Goal: Entertainment & Leisure: Consume media (video, audio)

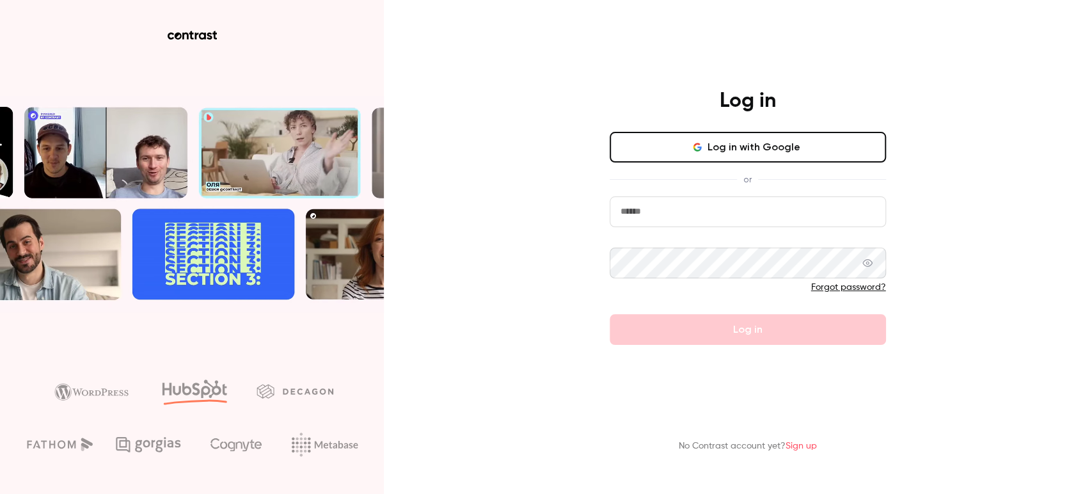
click at [647, 207] on input "email" at bounding box center [748, 211] width 276 height 31
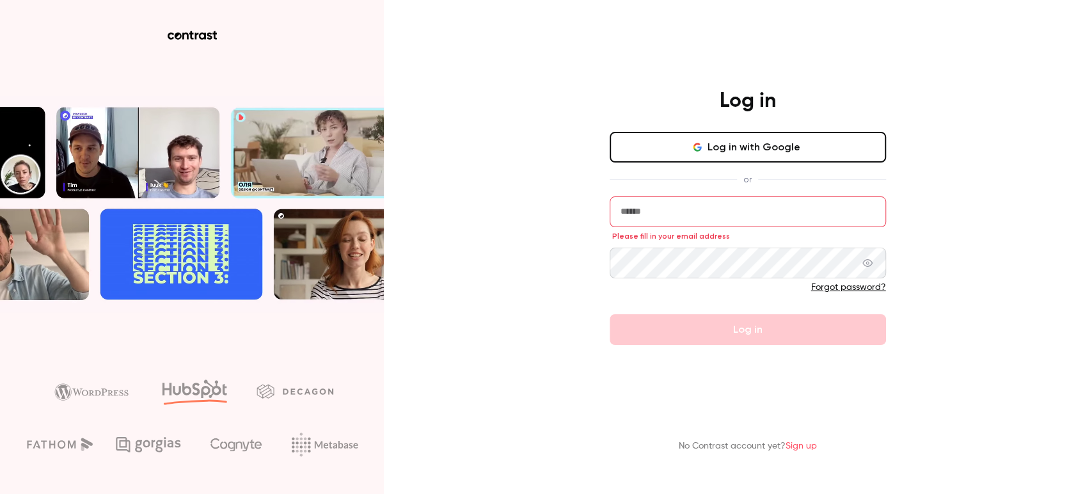
type input "**********"
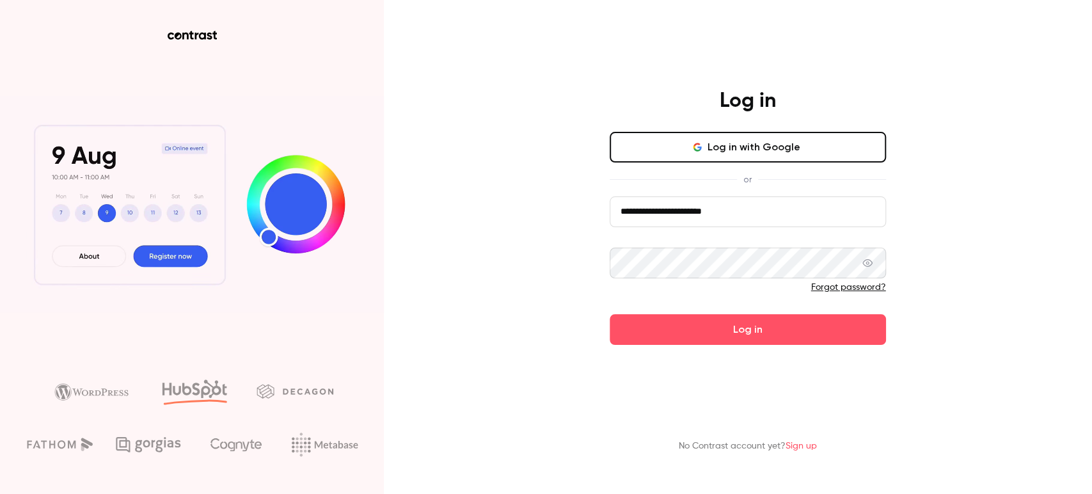
click at [722, 324] on button "Log in" at bounding box center [748, 329] width 276 height 31
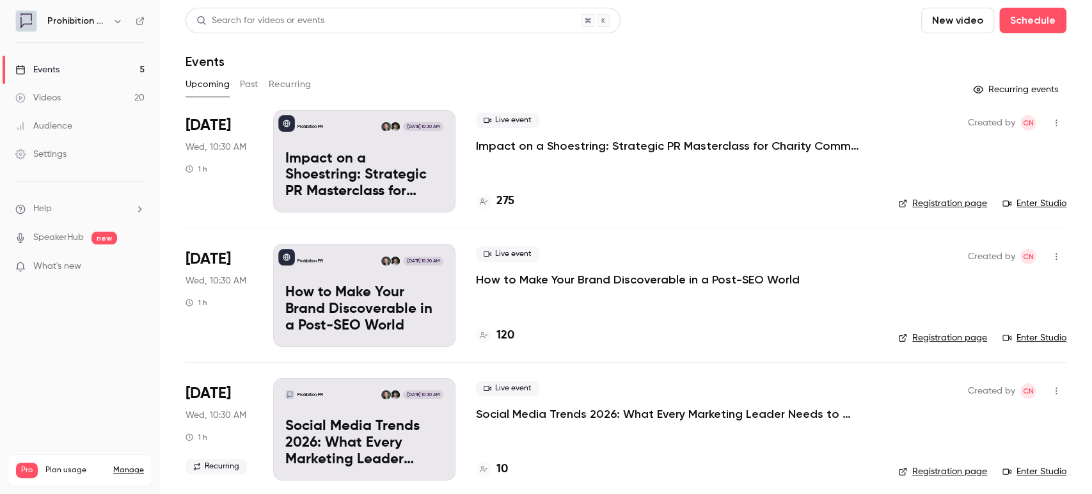
click at [251, 83] on button "Past" at bounding box center [249, 84] width 19 height 20
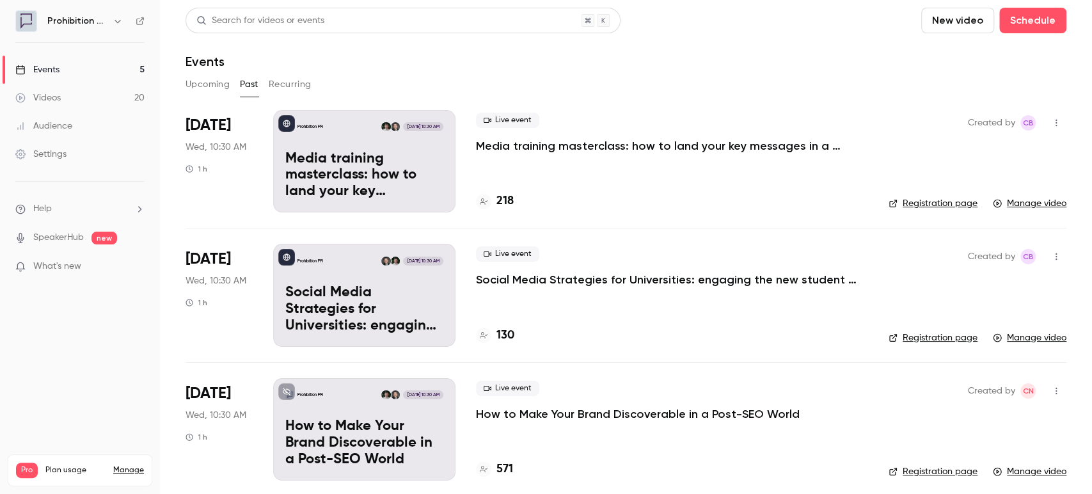
click at [530, 147] on p "Media training masterclass: how to land your key messages in a digital-first wo…" at bounding box center [668, 145] width 384 height 15
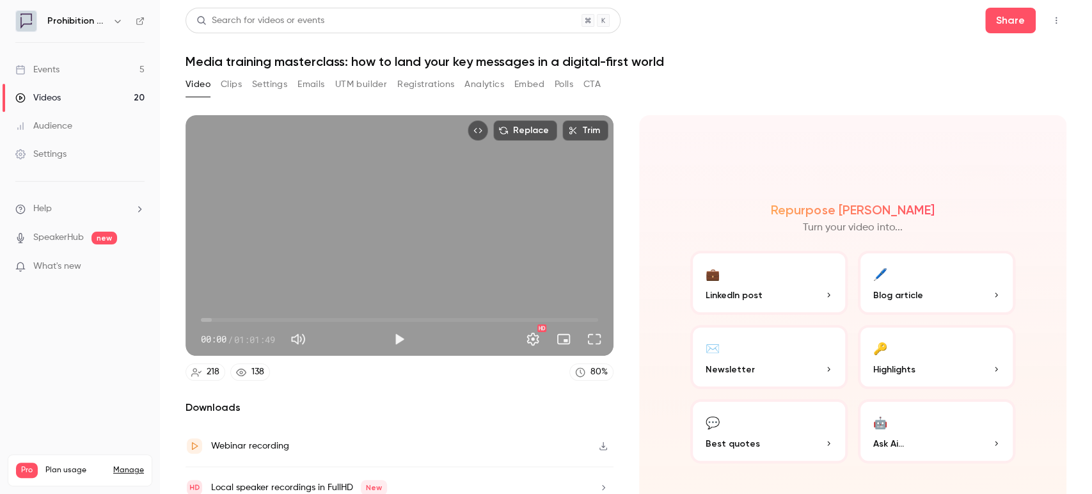
scroll to position [51, 0]
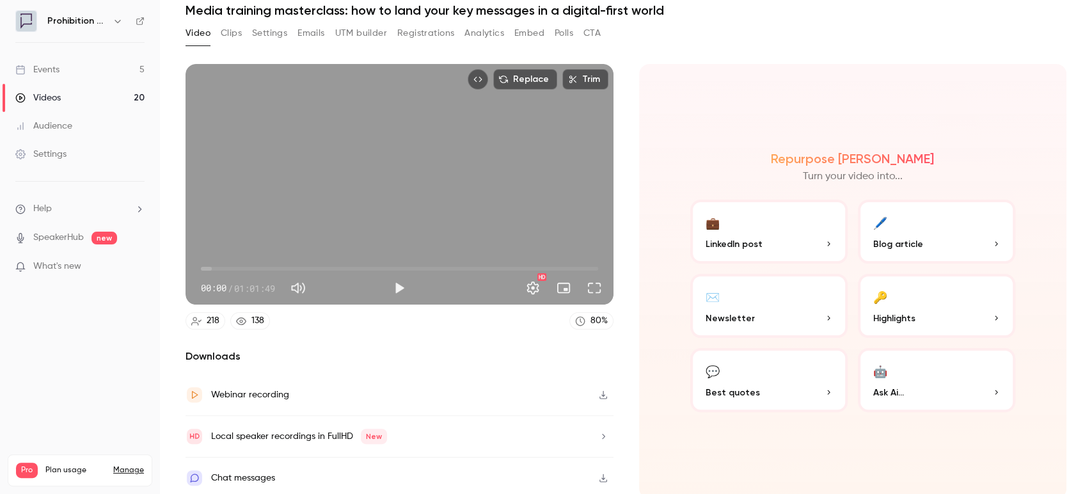
click at [599, 391] on icon "button" at bounding box center [603, 395] width 8 height 8
click at [601, 393] on icon "button" at bounding box center [603, 395] width 8 height 8
